Goal: Information Seeking & Learning: Learn about a topic

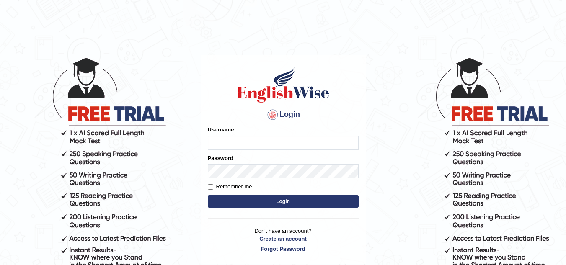
type input "Marzieh1988"
click at [249, 205] on button "Login" at bounding box center [283, 201] width 151 height 13
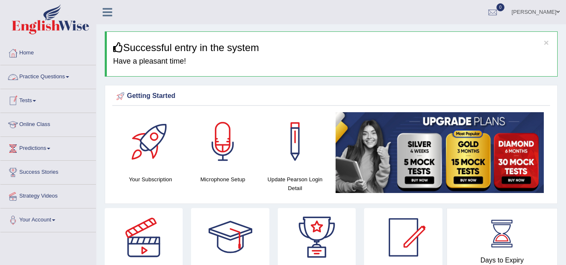
click at [63, 77] on link "Practice Questions" at bounding box center [48, 75] width 96 height 21
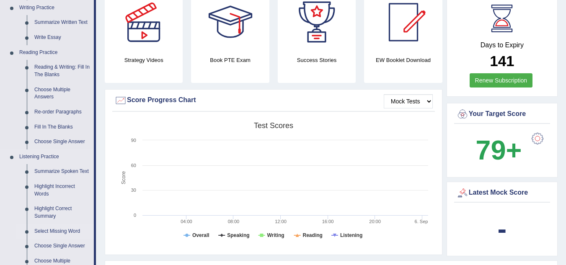
scroll to position [209, 0]
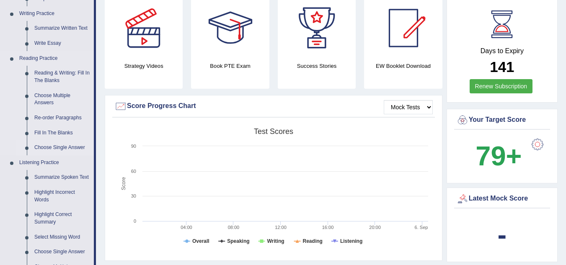
click at [59, 145] on link "Choose Single Answer" at bounding box center [62, 147] width 63 height 15
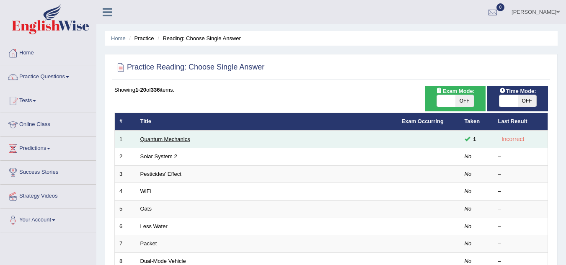
click at [173, 141] on link "Quantum Mechanics" at bounding box center [165, 139] width 50 height 6
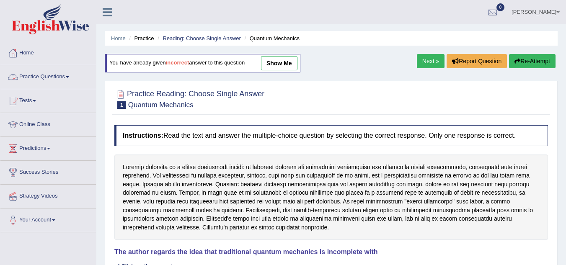
click at [66, 75] on link "Practice Questions" at bounding box center [48, 75] width 96 height 21
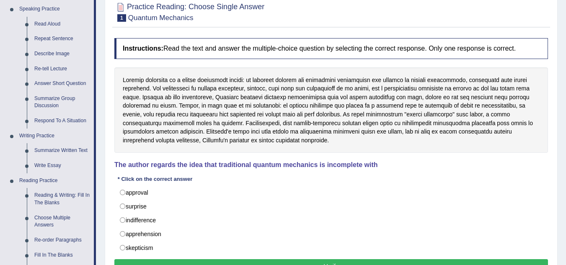
scroll to position [84, 0]
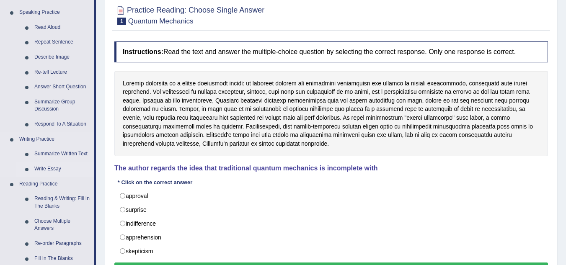
click at [56, 167] on link "Write Essay" at bounding box center [62, 169] width 63 height 15
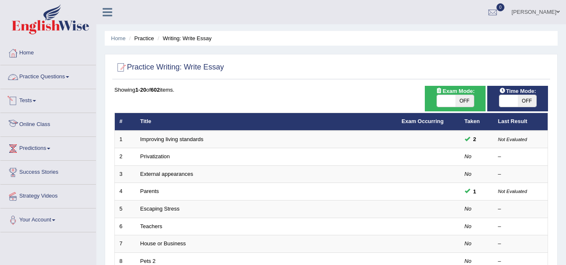
click at [68, 78] on link "Practice Questions" at bounding box center [48, 75] width 96 height 21
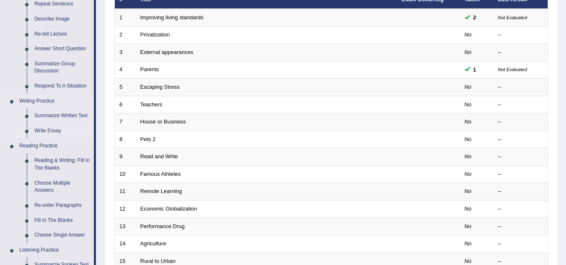
scroll to position [168, 0]
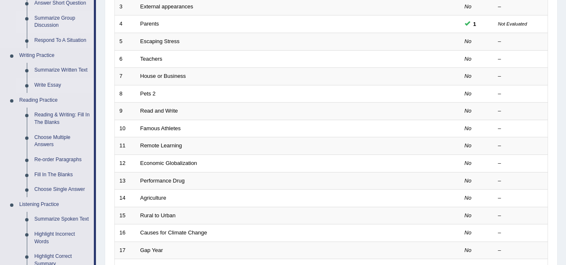
click at [46, 19] on link "Summarize Group Discussion" at bounding box center [62, 22] width 63 height 22
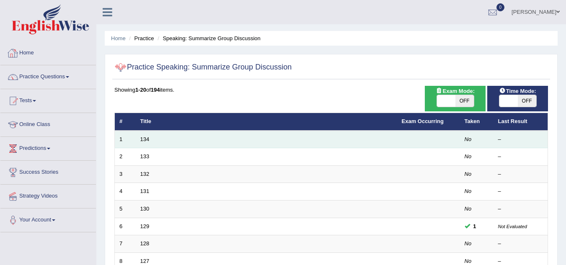
click at [153, 140] on td "134" at bounding box center [266, 140] width 261 height 18
click at [139, 140] on td "134" at bounding box center [266, 140] width 261 height 18
click at [144, 138] on link "134" at bounding box center [144, 139] width 9 height 6
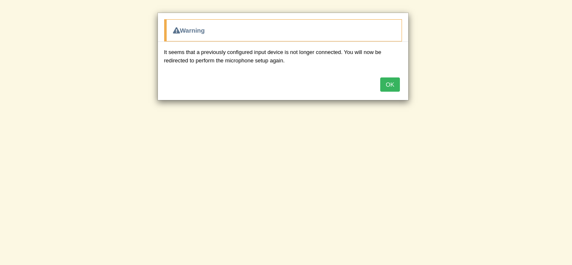
scroll to position [84, 0]
click at [392, 82] on button "OK" at bounding box center [389, 84] width 19 height 14
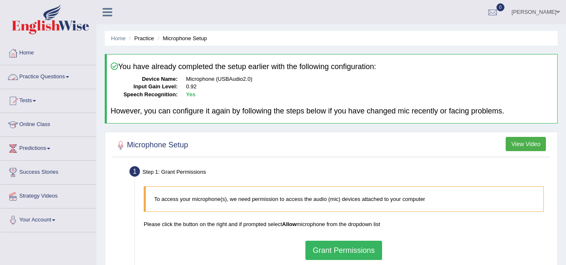
click at [69, 76] on link "Practice Questions" at bounding box center [48, 75] width 96 height 21
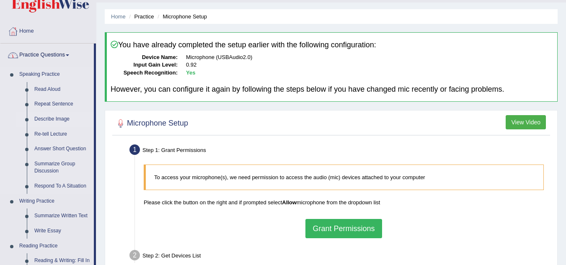
scroll to position [126, 0]
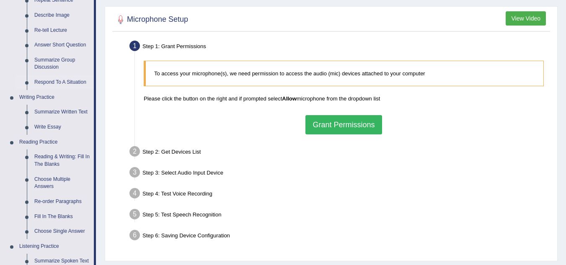
click at [54, 82] on link "Respond To A Situation" at bounding box center [62, 82] width 63 height 15
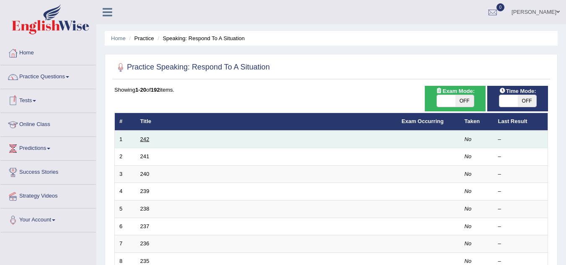
click at [142, 137] on link "242" at bounding box center [144, 139] width 9 height 6
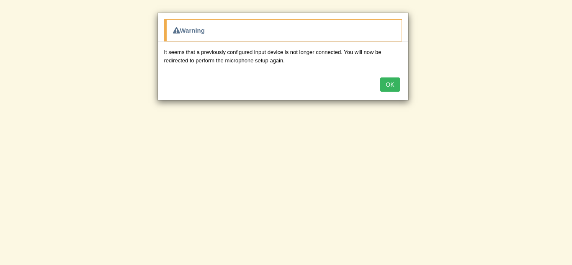
click at [384, 88] on button "OK" at bounding box center [389, 84] width 19 height 14
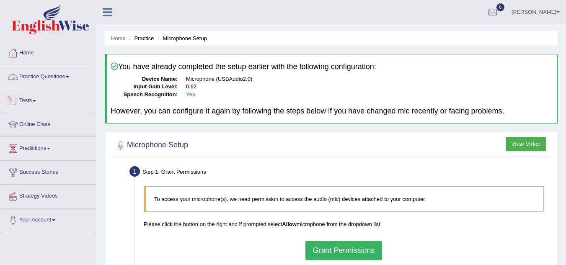
click at [67, 71] on link "Practice Questions" at bounding box center [48, 75] width 96 height 21
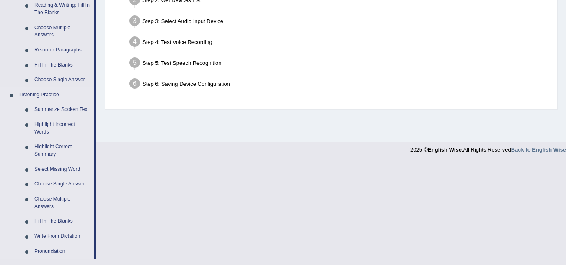
scroll to position [335, 0]
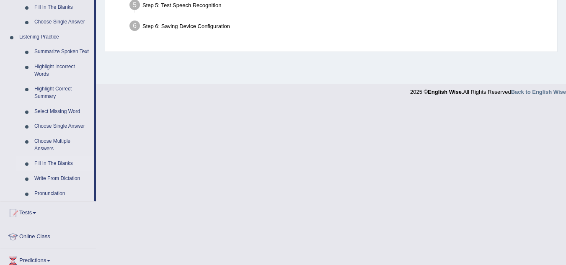
click at [60, 164] on link "Fill In The Blanks" at bounding box center [62, 163] width 63 height 15
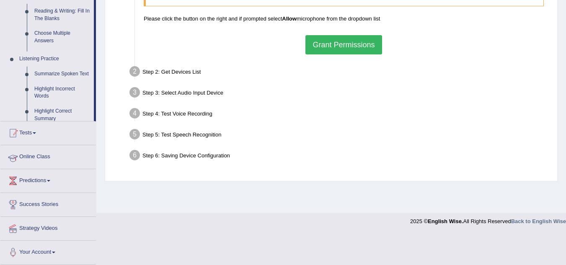
scroll to position [175, 0]
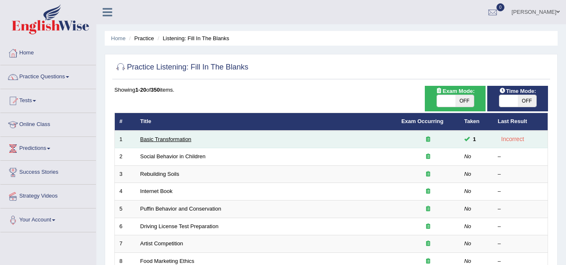
click at [184, 139] on link "Basic Transformation" at bounding box center [165, 139] width 51 height 6
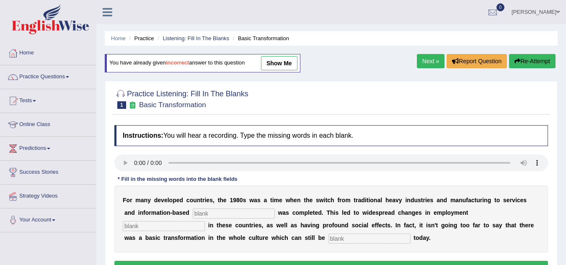
click at [284, 56] on link "show me" at bounding box center [279, 63] width 36 height 14
type input "uderprise"
type input "abc"
type input "observe"
